Goal: Task Accomplishment & Management: Complete application form

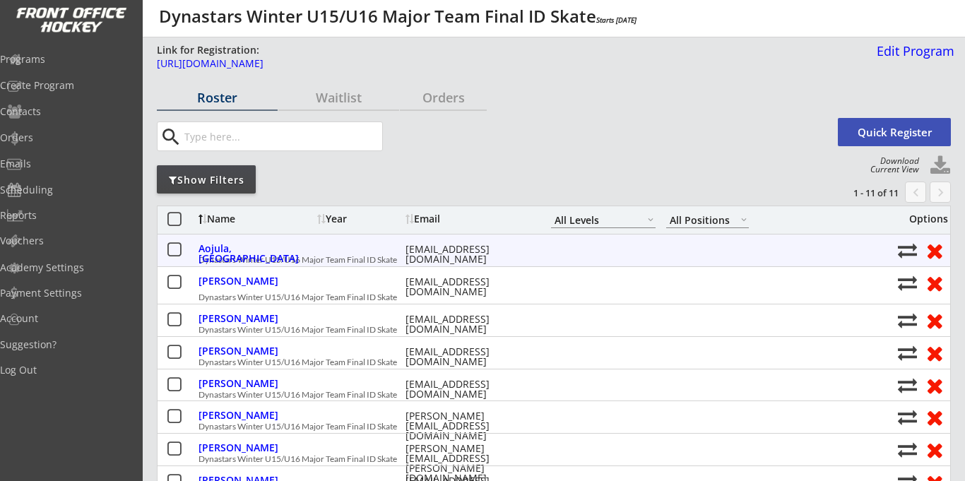
select select ""All Levels""
select select ""All Positions""
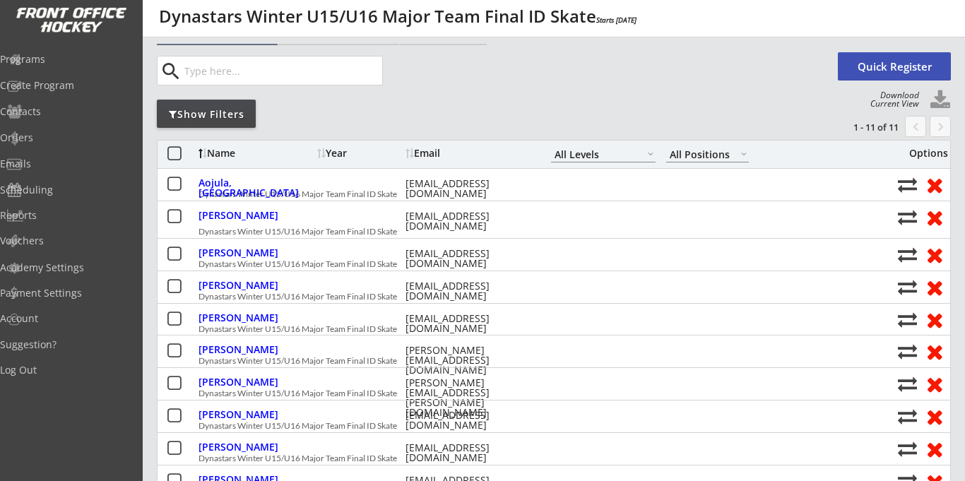
scroll to position [65, 0]
click at [72, 61] on div "Programs" at bounding box center [67, 59] width 127 height 10
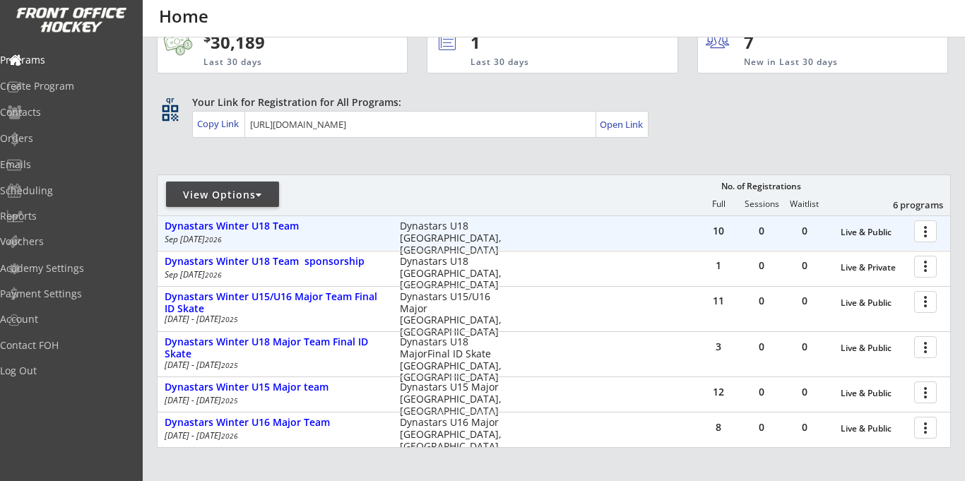
scroll to position [51, 0]
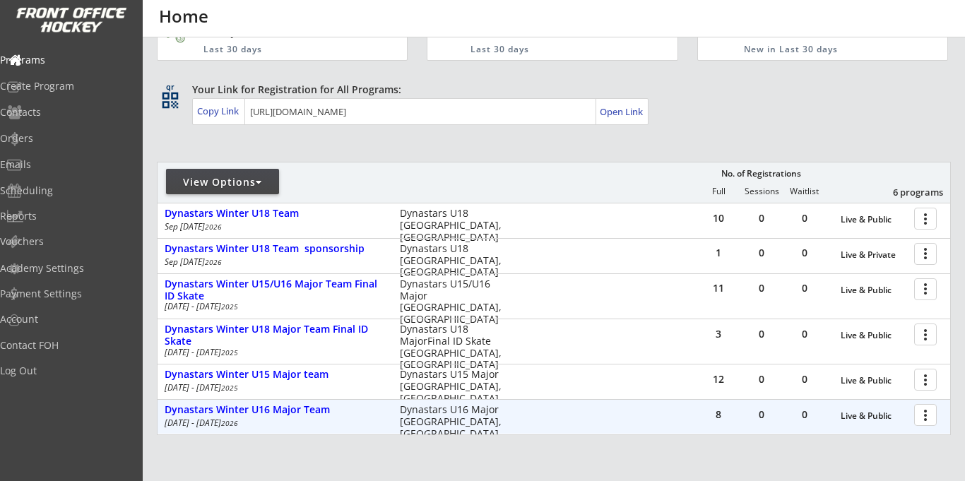
click at [928, 418] on div at bounding box center [928, 414] width 25 height 25
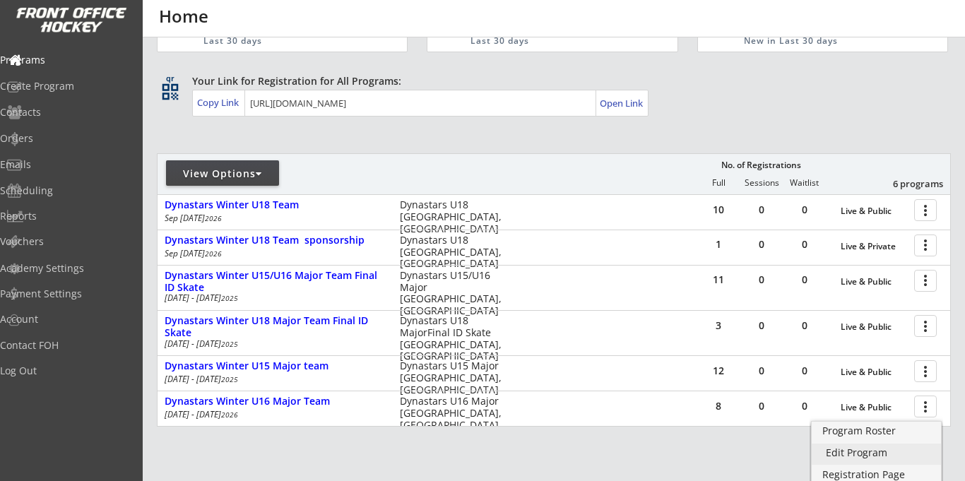
scroll to position [73, 0]
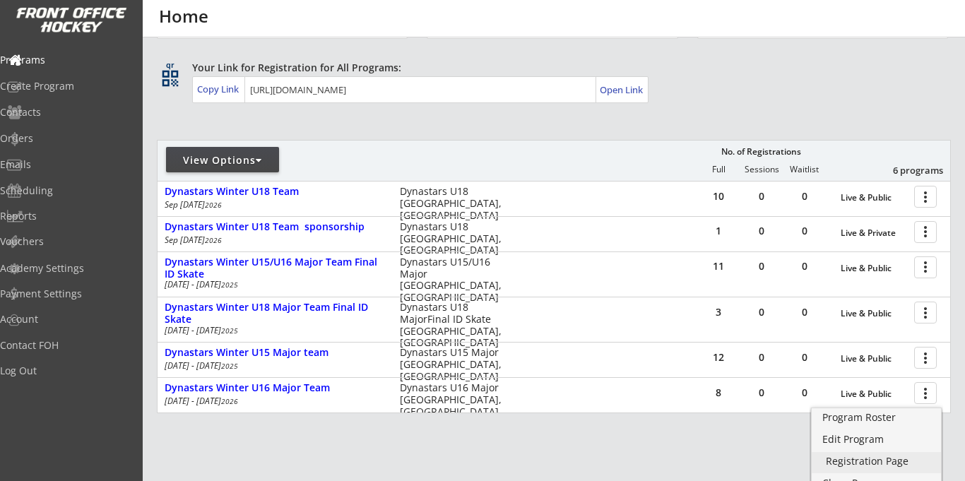
click at [852, 463] on div "Registration Page" at bounding box center [876, 461] width 101 height 10
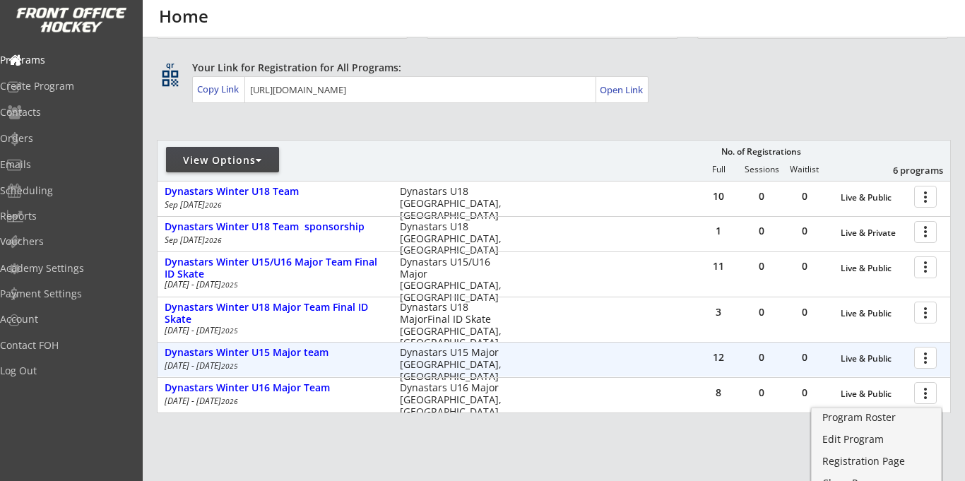
click at [924, 359] on div at bounding box center [928, 357] width 25 height 25
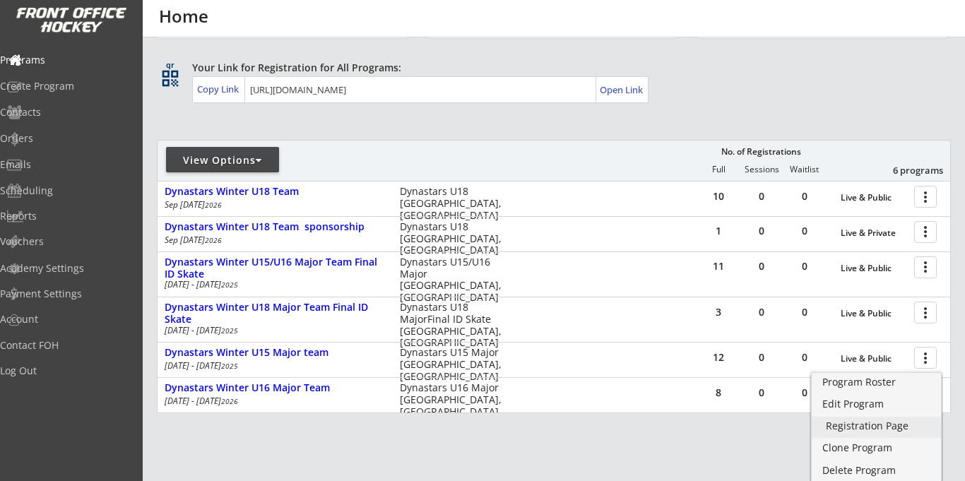
click at [840, 429] on div "Registration Page" at bounding box center [876, 426] width 101 height 10
